Goal: Obtain resource: Download file/media

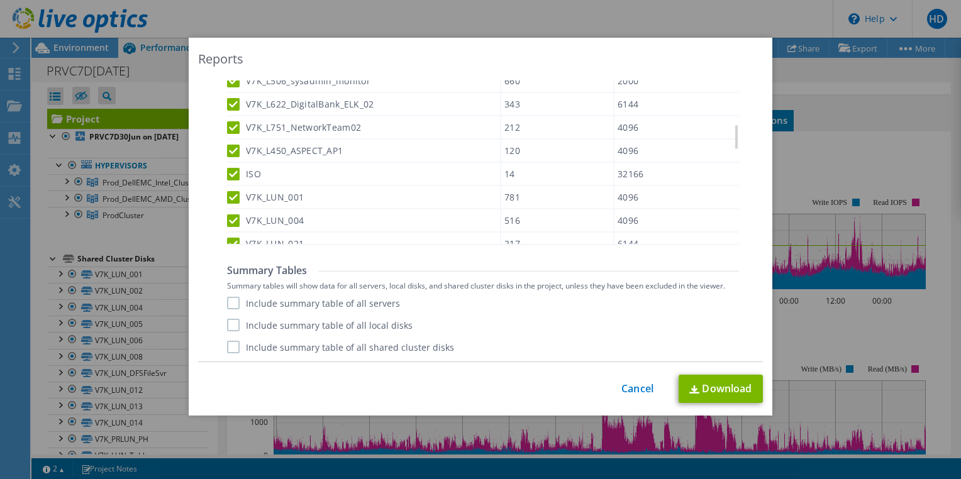
click at [0, 0] on input "Include summary table of all servers" at bounding box center [0, 0] width 0 height 0
click at [227, 324] on label "Include summary table of all local disks" at bounding box center [319, 325] width 185 height 13
click at [0, 0] on input "Include summary table of all local disks" at bounding box center [0, 0] width 0 height 0
click at [229, 348] on label "Include summary table of all shared cluster disks" at bounding box center [340, 347] width 227 height 13
click at [0, 0] on input "Include summary table of all shared cluster disks" at bounding box center [0, 0] width 0 height 0
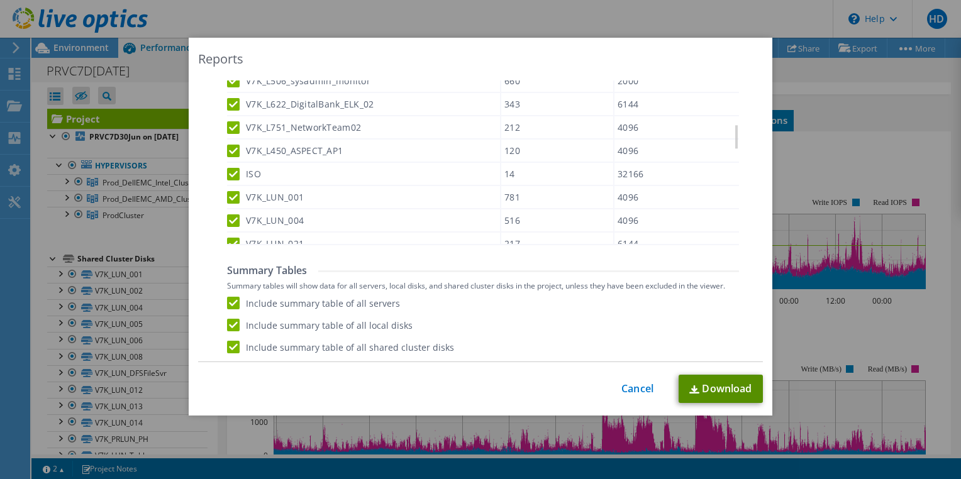
click at [714, 394] on link "Download" at bounding box center [720, 389] width 84 height 28
click at [634, 392] on link "Cancel" at bounding box center [637, 389] width 32 height 12
